Goal: Transaction & Acquisition: Purchase product/service

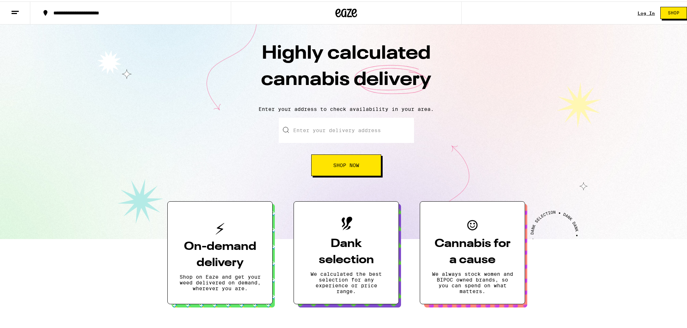
click at [342, 131] on input "Enter your delivery address" at bounding box center [346, 128] width 135 height 25
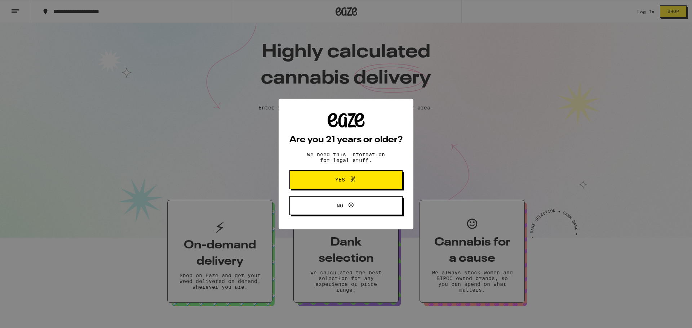
click at [353, 178] on icon at bounding box center [352, 179] width 9 height 9
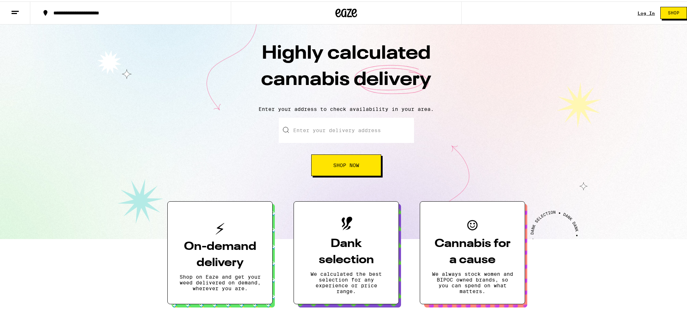
click at [327, 136] on input "Enter your delivery address" at bounding box center [346, 128] width 135 height 25
type input "6"
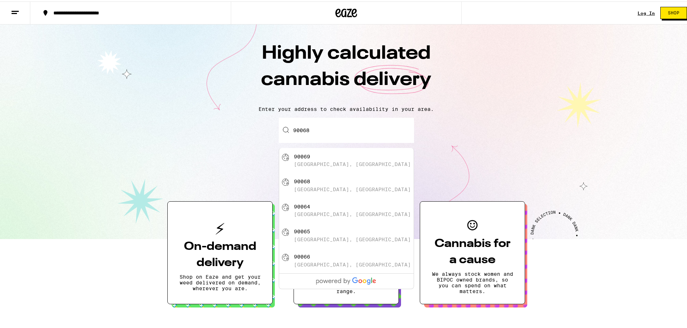
type input "[GEOGRAPHIC_DATA]"
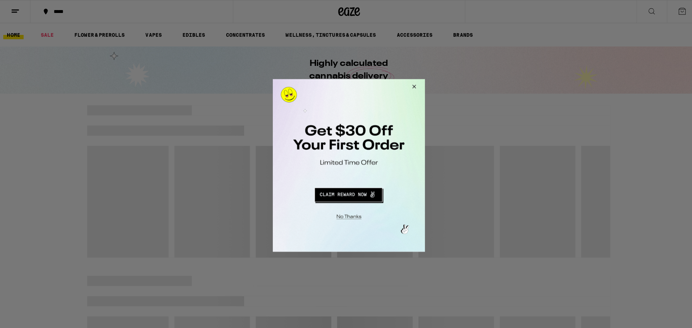
click at [414, 84] on button "Close Modal" at bounding box center [411, 87] width 19 height 17
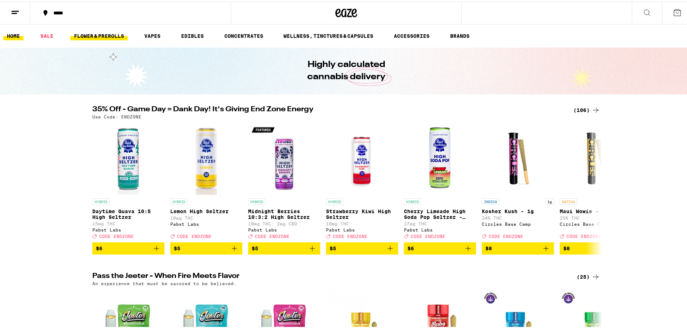
click at [96, 37] on link "FLOWER & PREROLLS" at bounding box center [98, 34] width 57 height 9
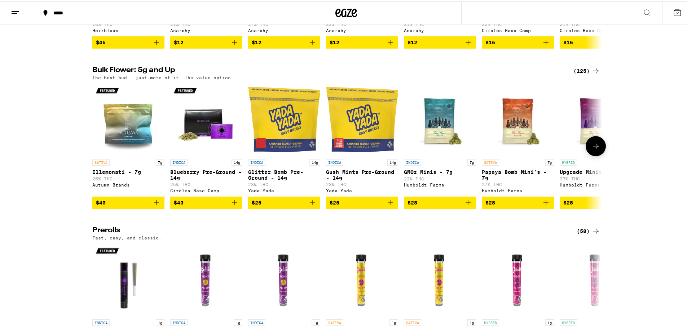
scroll to position [216, 0]
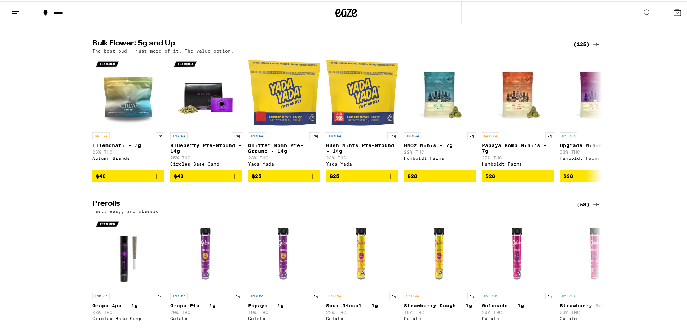
click at [585, 46] on div "(125)" at bounding box center [586, 43] width 27 height 9
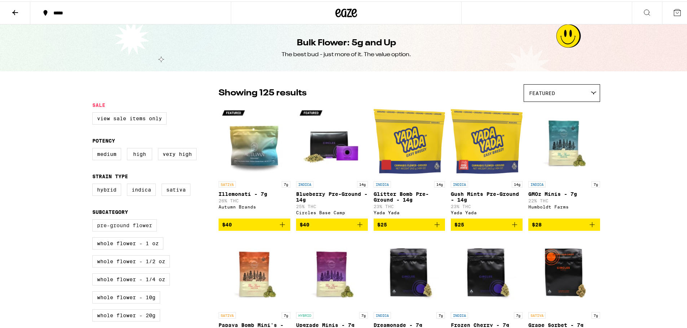
click at [134, 230] on label "Pre-ground Flower" at bounding box center [124, 224] width 65 height 12
click at [94, 219] on input "Pre-ground Flower" at bounding box center [94, 219] width 0 height 0
checkbox input "true"
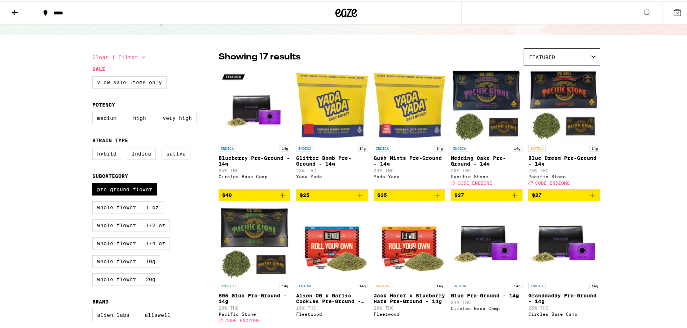
click at [483, 197] on span "$27" at bounding box center [486, 194] width 65 height 9
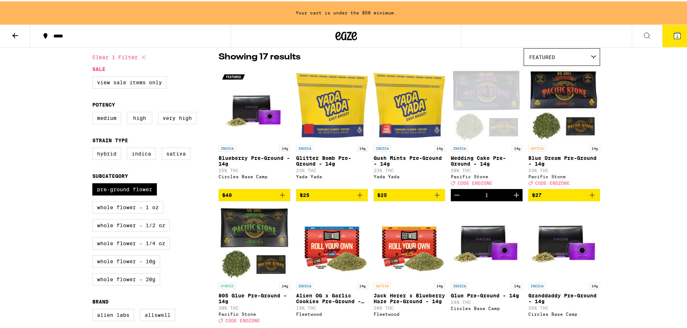
click at [569, 196] on span "$27" at bounding box center [564, 194] width 65 height 9
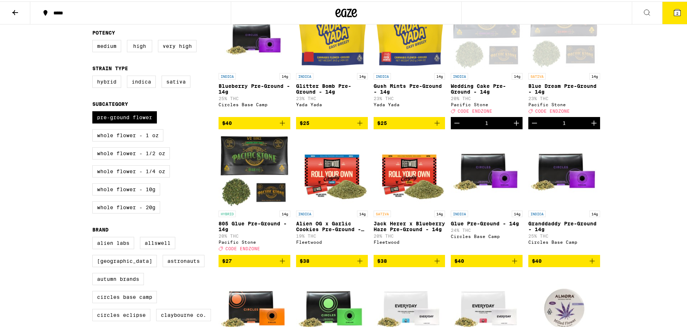
click at [254, 264] on span "$27" at bounding box center [254, 260] width 65 height 9
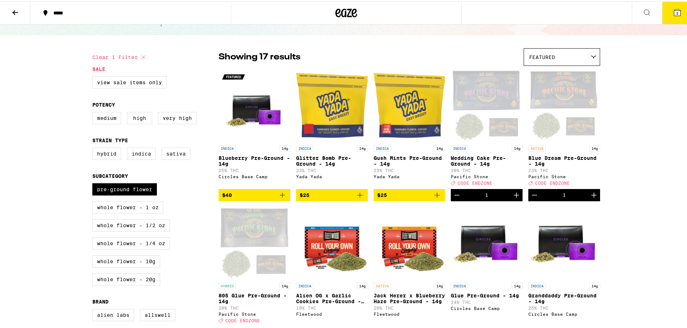
click at [675, 10] on icon at bounding box center [676, 11] width 9 height 9
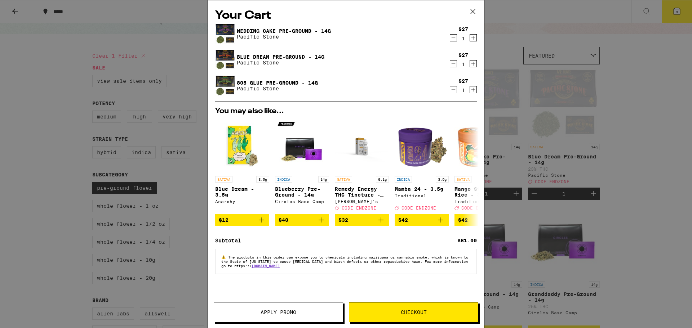
click at [327, 312] on span "Apply Promo" at bounding box center [278, 312] width 129 height 5
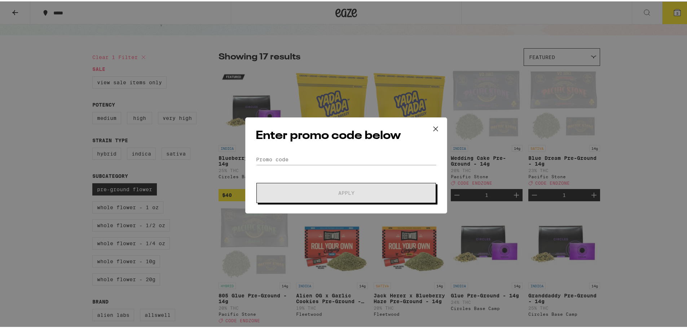
click at [315, 150] on div "Enter promo code below Promo Code Apply" at bounding box center [346, 164] width 202 height 96
click at [317, 154] on input "Promo Code" at bounding box center [346, 158] width 181 height 11
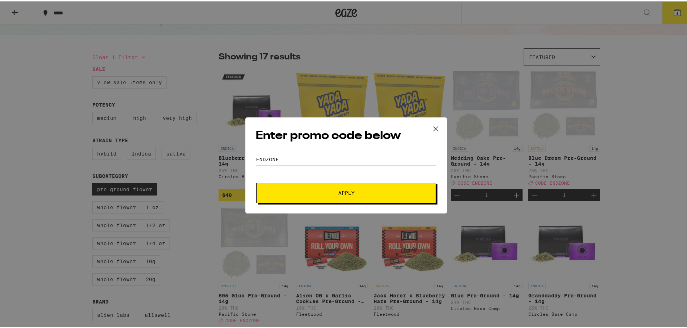
type input "endzone"
click at [430, 128] on icon at bounding box center [435, 127] width 11 height 11
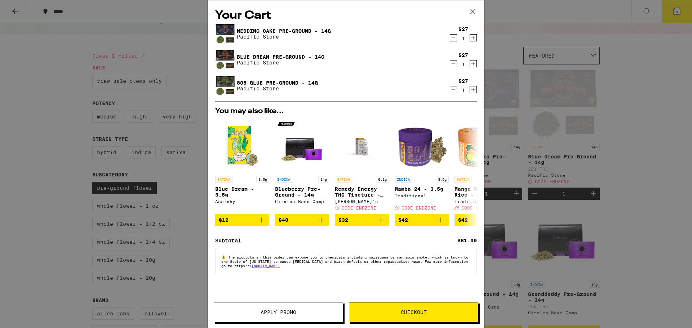
click at [370, 291] on div "Your Cart Wedding Cake Pre-Ground - 14g Pacific Stone $27 1 Blue Dream Pre-Grou…" at bounding box center [346, 153] width 276 height 306
click at [314, 315] on button "Apply Promo" at bounding box center [278, 312] width 129 height 20
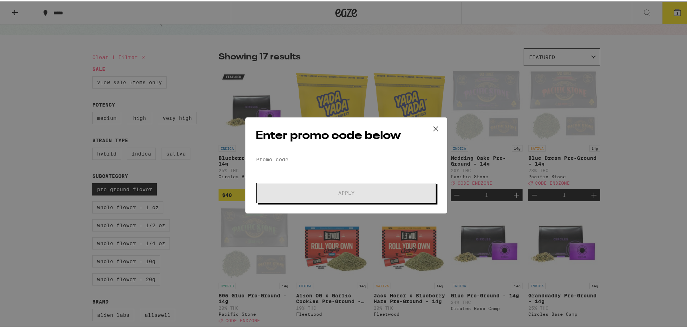
drag, startPoint x: 307, startPoint y: 145, endPoint x: 306, endPoint y: 150, distance: 5.6
click at [306, 145] on div "Enter promo code below Promo Code Apply" at bounding box center [346, 164] width 202 height 96
click at [306, 152] on div "Enter promo code below Promo Code Apply" at bounding box center [346, 164] width 202 height 96
click at [308, 155] on input "Promo Code" at bounding box center [346, 158] width 181 height 11
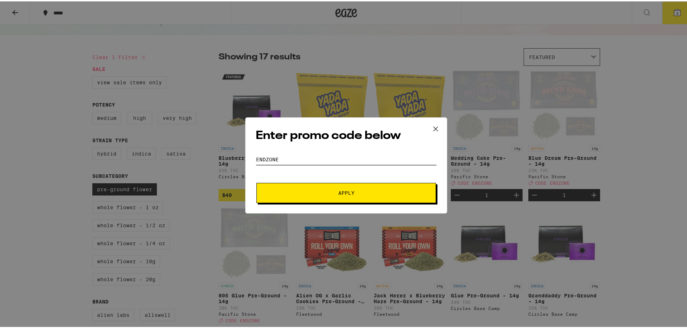
type input "endzone"
click at [350, 194] on span "Apply" at bounding box center [346, 191] width 16 height 5
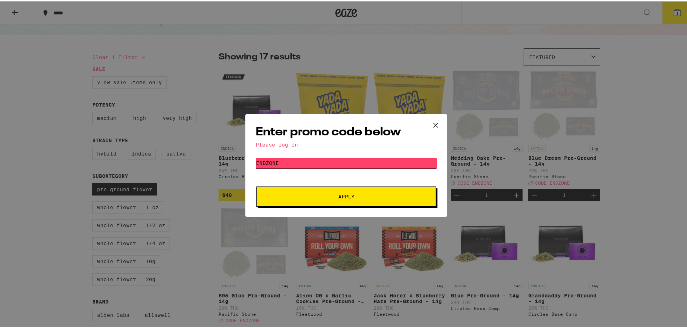
click at [301, 157] on input "endzone" at bounding box center [346, 161] width 181 height 11
click at [438, 123] on button at bounding box center [435, 124] width 22 height 23
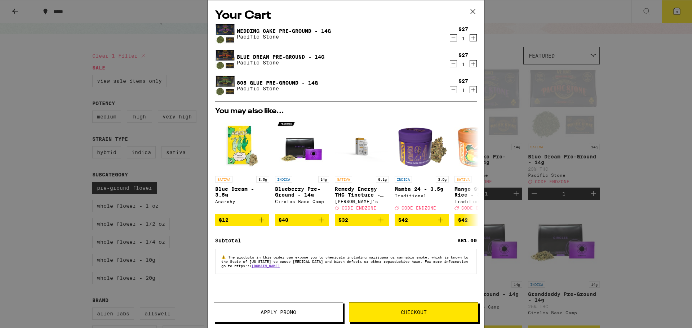
click at [431, 324] on div "Apply Promo Checkout" at bounding box center [346, 315] width 276 height 26
click at [431, 315] on button "Checkout" at bounding box center [413, 312] width 129 height 20
